Goal: Information Seeking & Learning: Find contact information

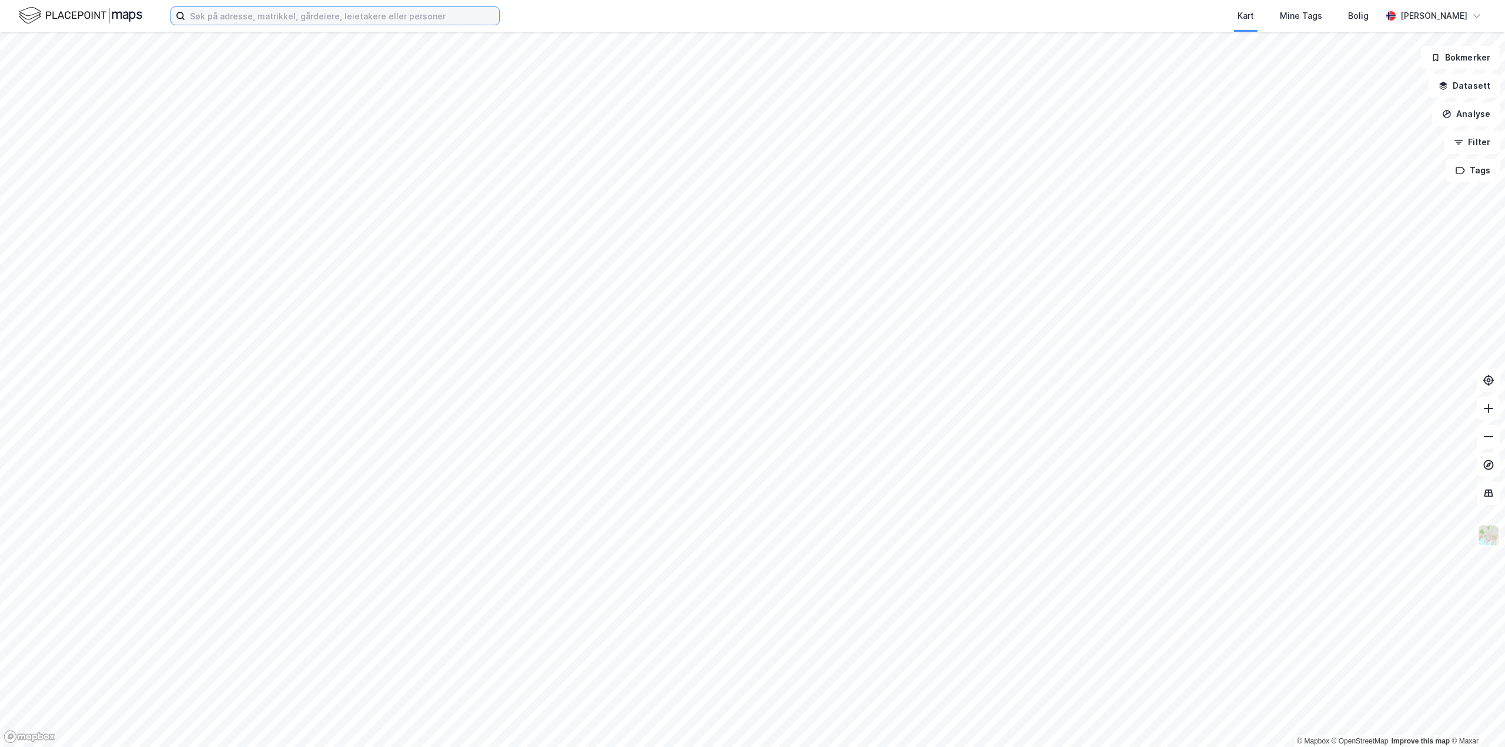
click at [286, 15] on input at bounding box center [342, 16] width 314 height 18
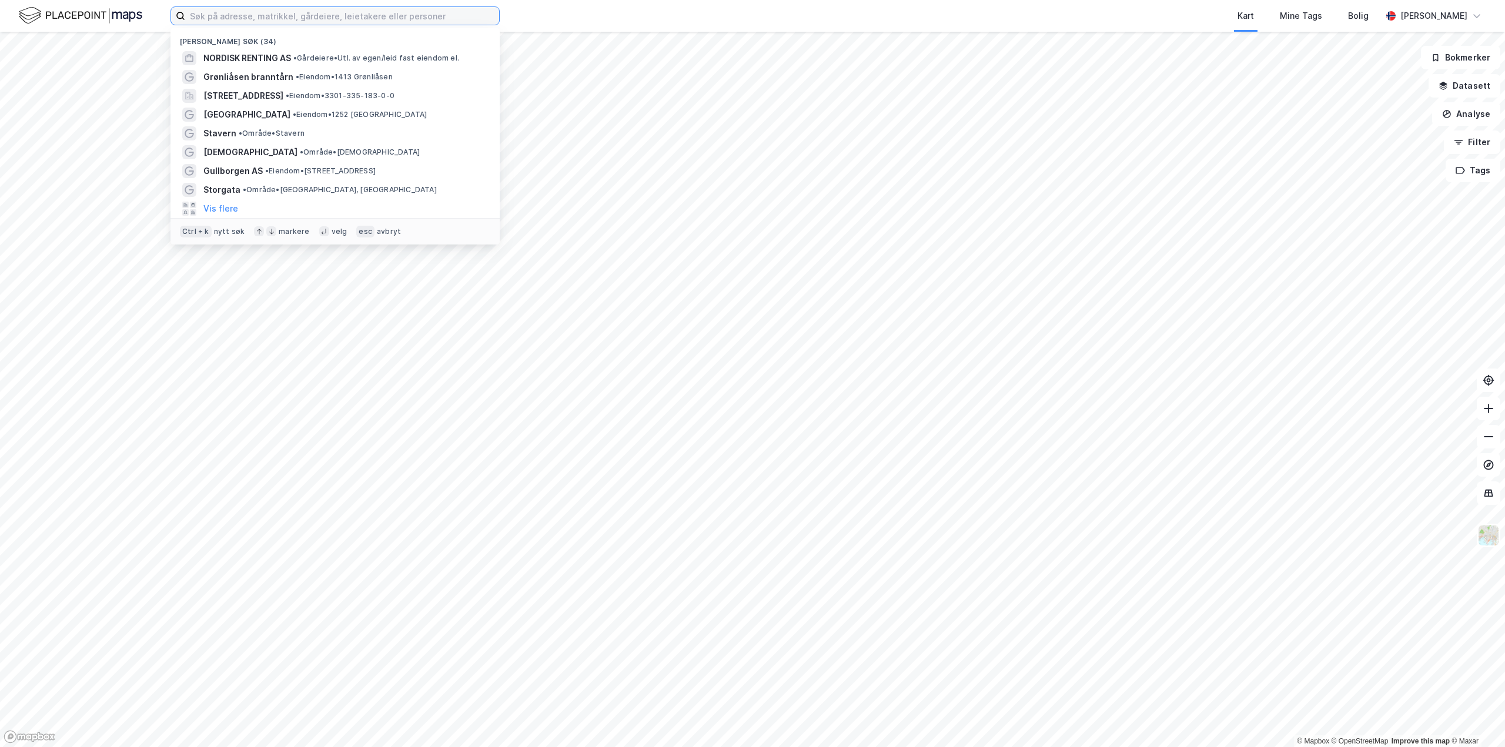
paste input "Høybråten skole og [GEOGRAPHIC_DATA]"
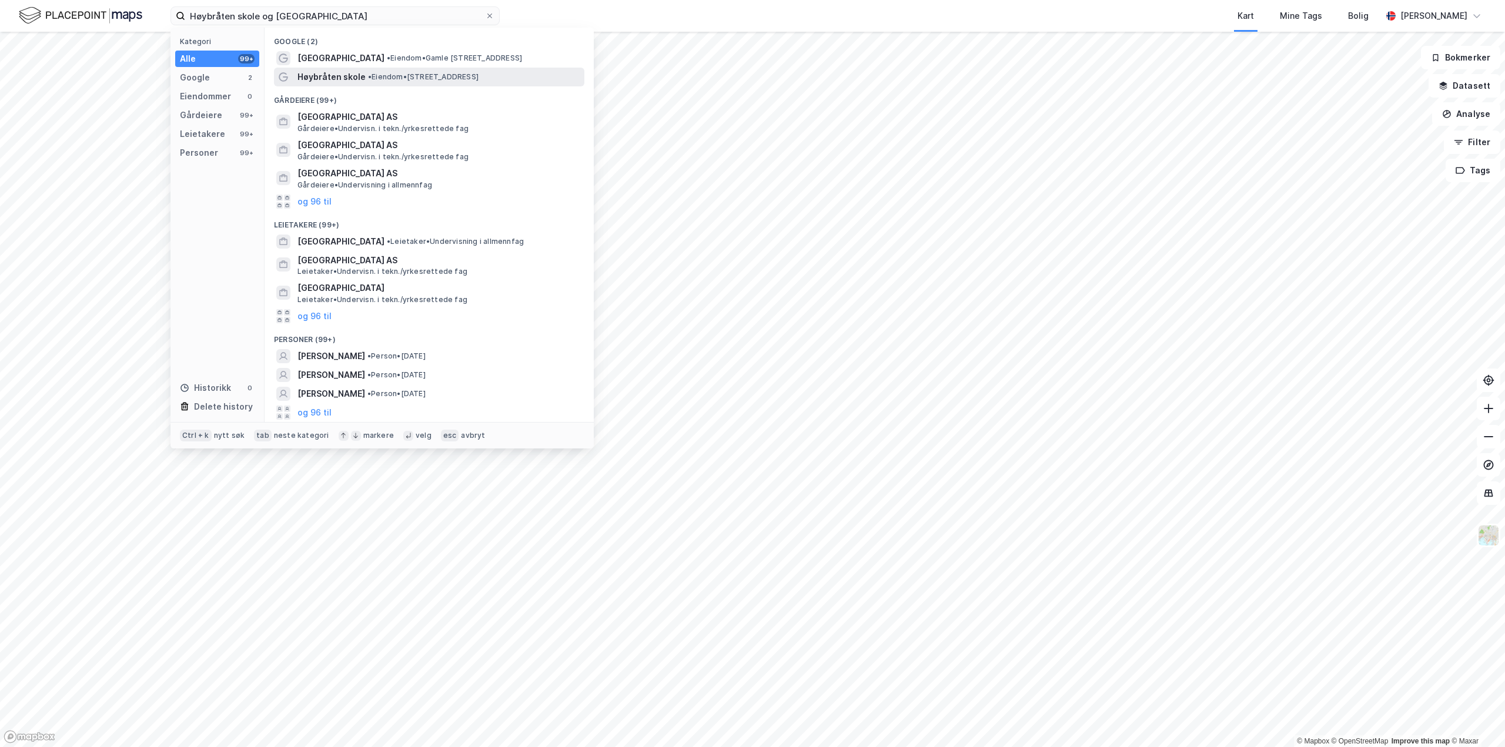
click at [383, 79] on span "• Eiendom • [STREET_ADDRESS]" at bounding box center [423, 76] width 111 height 9
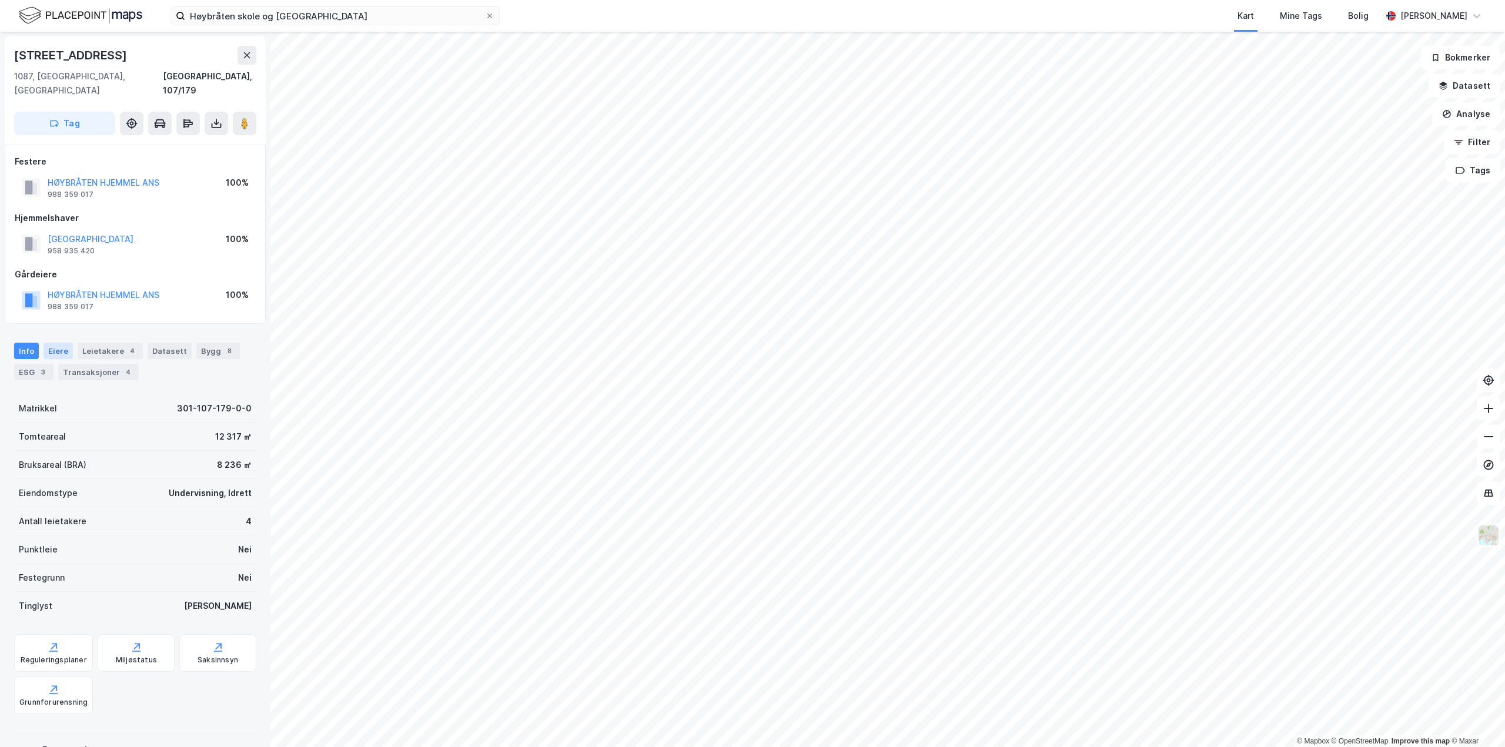
click at [63, 343] on div "Eiere" at bounding box center [57, 351] width 29 height 16
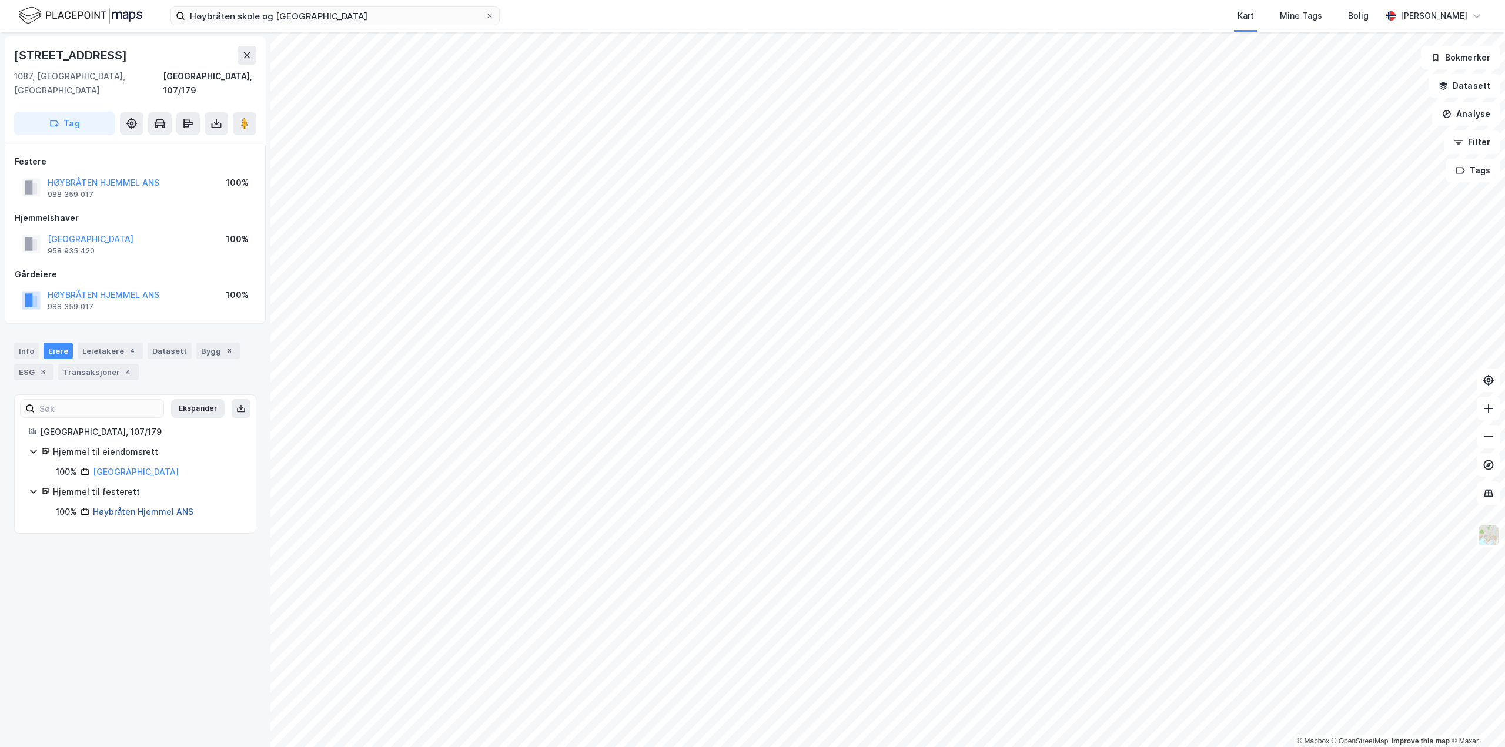
click at [165, 507] on link "Høybråten Hjemmel ANS" at bounding box center [143, 512] width 101 height 10
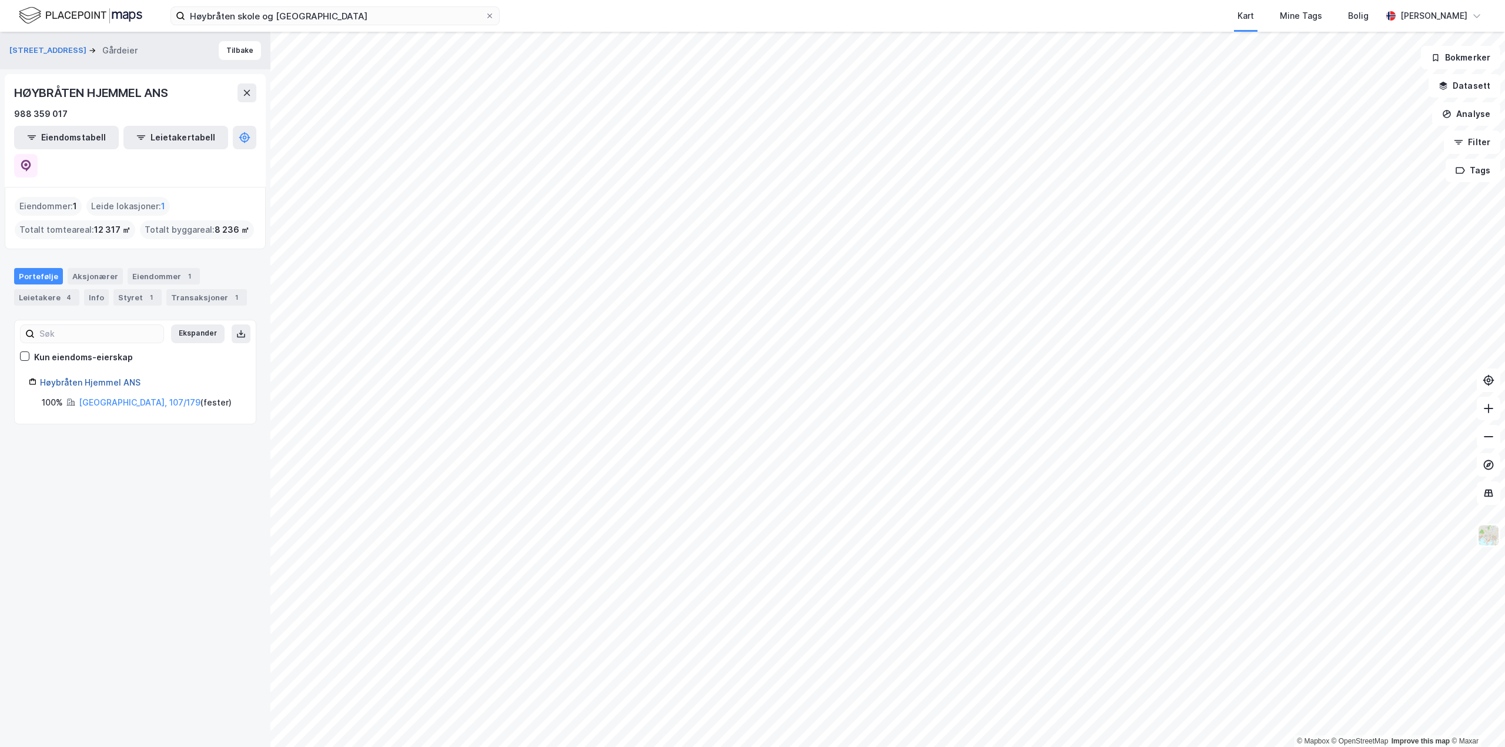
click at [109, 377] on link "Høybråten Hjemmel ANS" at bounding box center [90, 382] width 101 height 10
click at [125, 289] on div "Styret 1" at bounding box center [137, 297] width 48 height 16
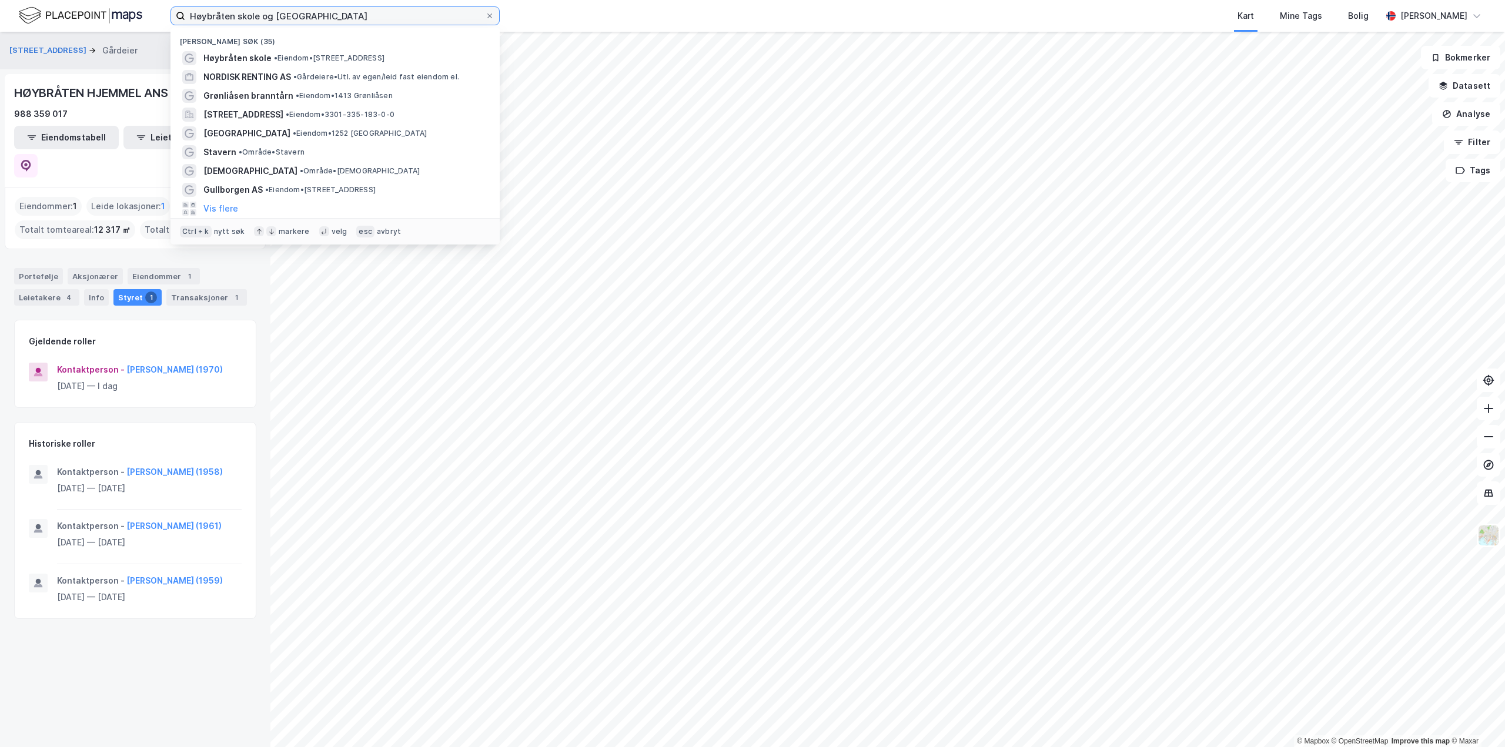
click at [304, 17] on input "Høybråten skole og [GEOGRAPHIC_DATA]" at bounding box center [335, 16] width 300 height 18
drag, startPoint x: 276, startPoint y: 15, endPoint x: 62, endPoint y: 6, distance: 213.6
click at [63, 6] on div "Høybråten skole og [GEOGRAPHIC_DATA] Nylige søk (35) [GEOGRAPHIC_DATA] • Eiendo…" at bounding box center [752, 16] width 1505 height 32
type input "[GEOGRAPHIC_DATA]"
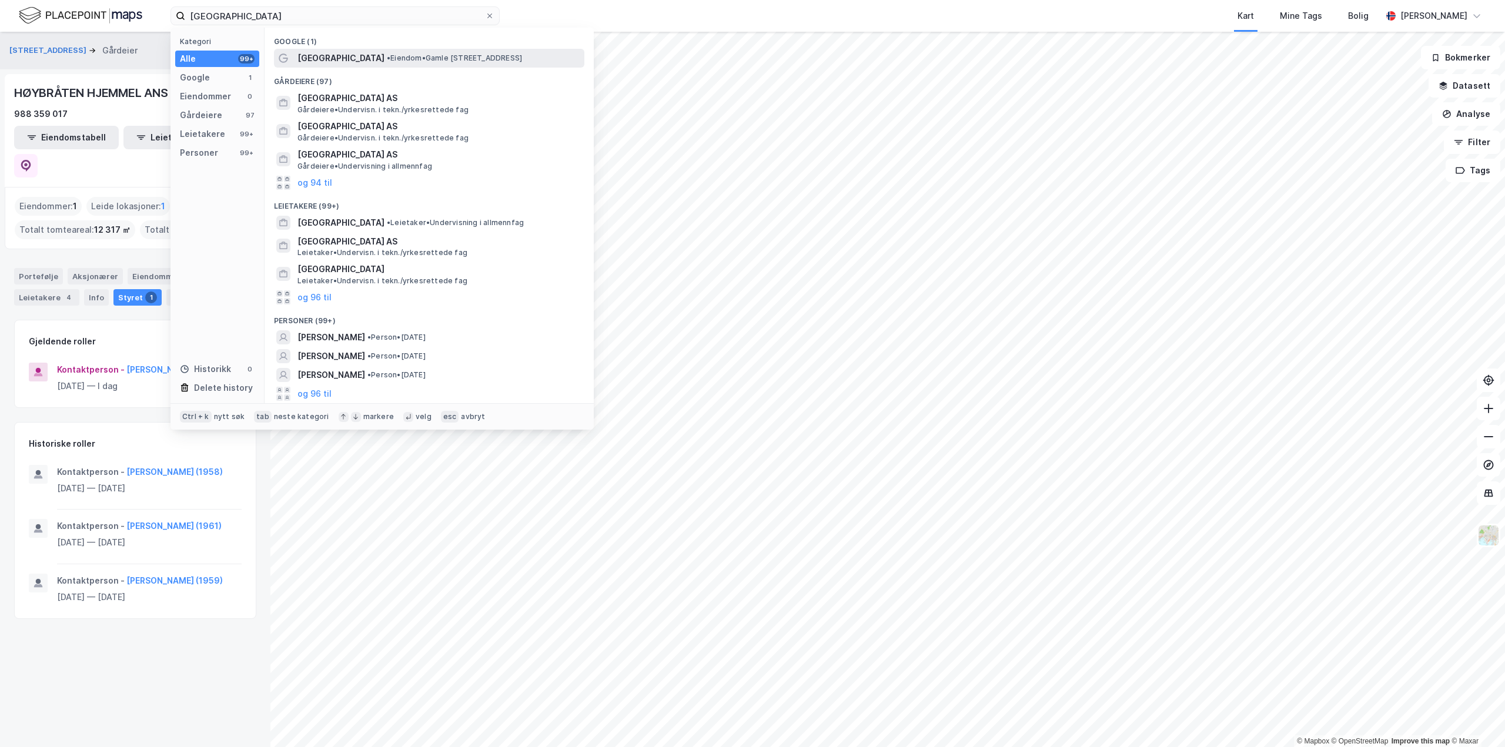
click at [384, 60] on span "[GEOGRAPHIC_DATA]" at bounding box center [340, 58] width 87 height 14
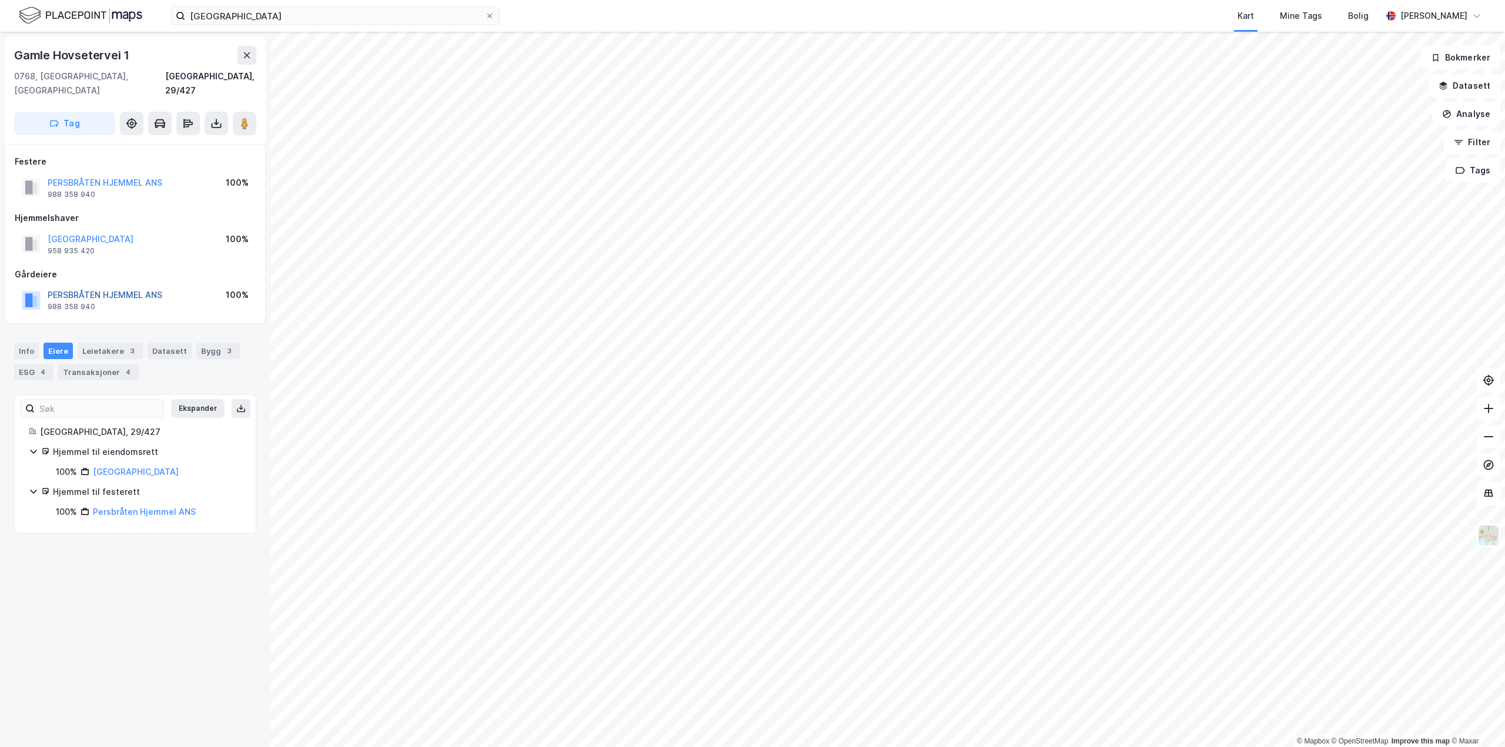
click at [0, 0] on button "PERSBRÅTEN HJEMMEL ANS" at bounding box center [0, 0] width 0 height 0
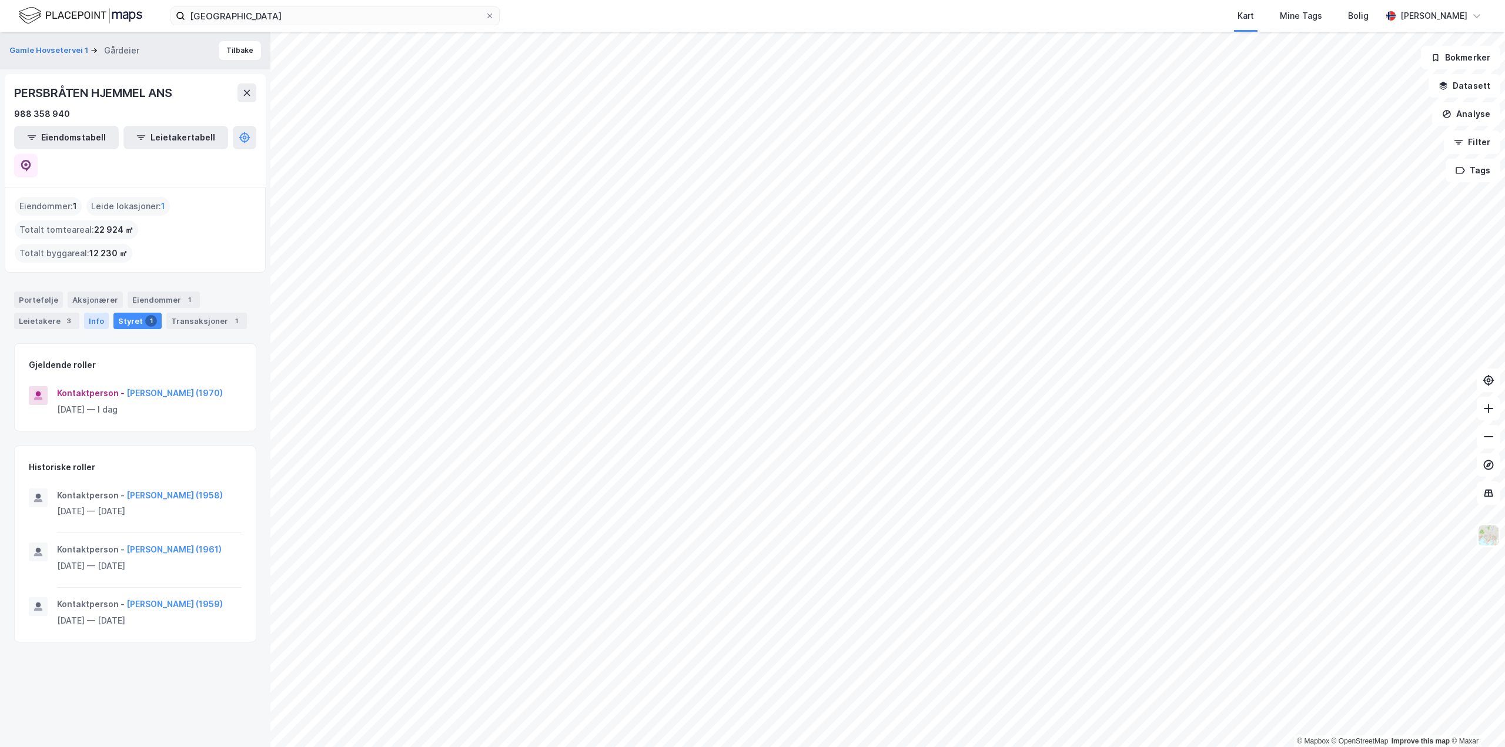
click at [96, 313] on div "Info" at bounding box center [96, 321] width 25 height 16
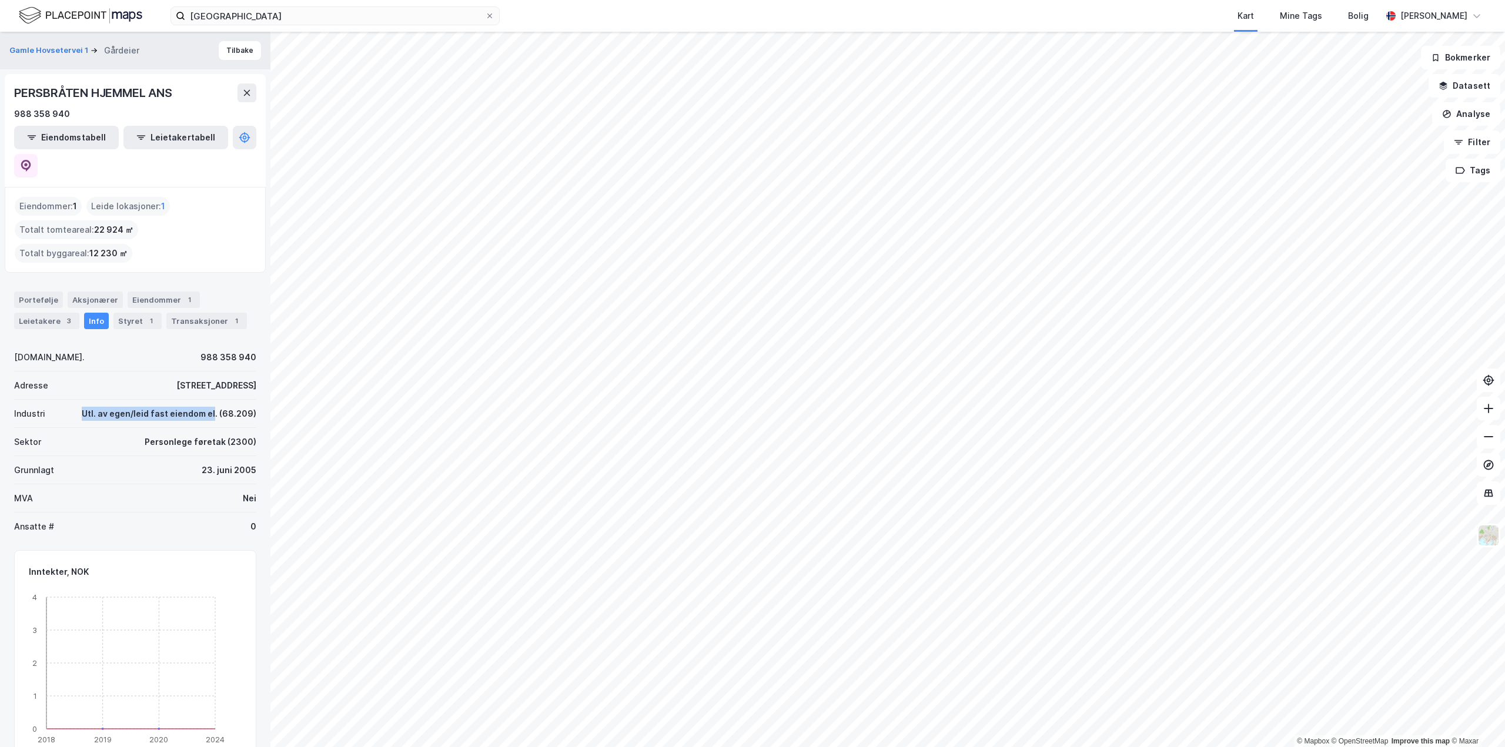
drag, startPoint x: 82, startPoint y: 360, endPoint x: 208, endPoint y: 360, distance: 126.4
click at [208, 407] on div "Utl. av egen/leid fast eiendom el. (68.209)" at bounding box center [169, 414] width 175 height 14
drag, startPoint x: 180, startPoint y: 97, endPoint x: 0, endPoint y: 98, distance: 179.9
click at [0, 98] on div "Gamle Hovsetervei 1 Gårdeier Tilbake PERSBRÅTEN HJEMMEL ANS 988 358 940 Eiendom…" at bounding box center [135, 389] width 270 height 715
copy div "PERSBRÅTEN HJEMMEL ANS"
